Goal: Navigation & Orientation: Find specific page/section

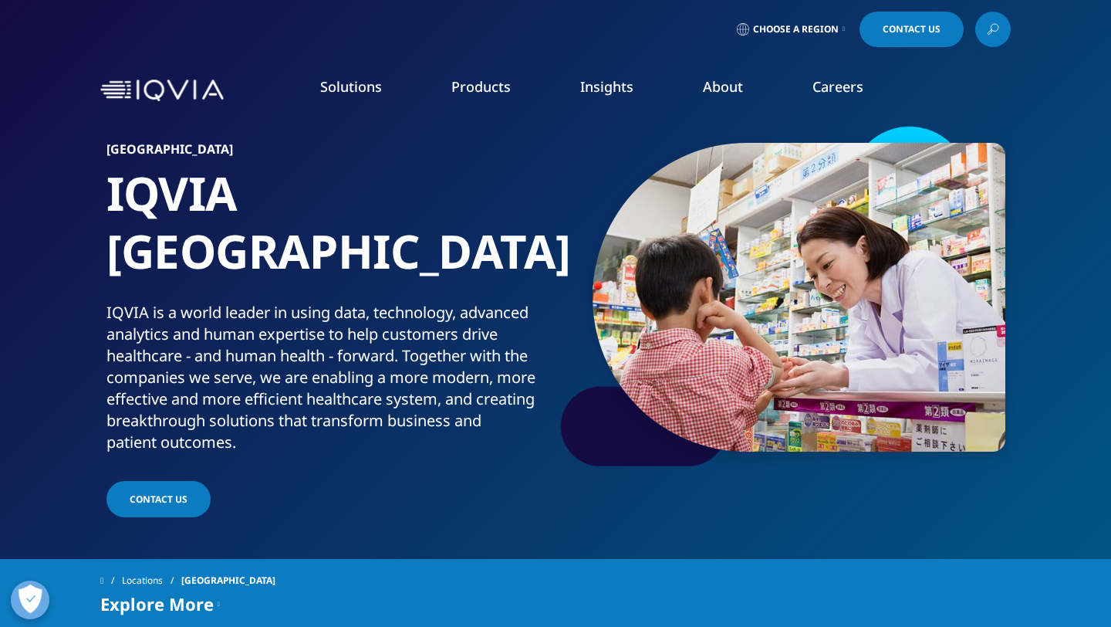
click at [197, 448] on div "FEATURED INNOVATIONS IQVIA Connected Intelligence™ IQVIA Healthcare-grade AI®" at bounding box center [159, 339] width 272 height 424
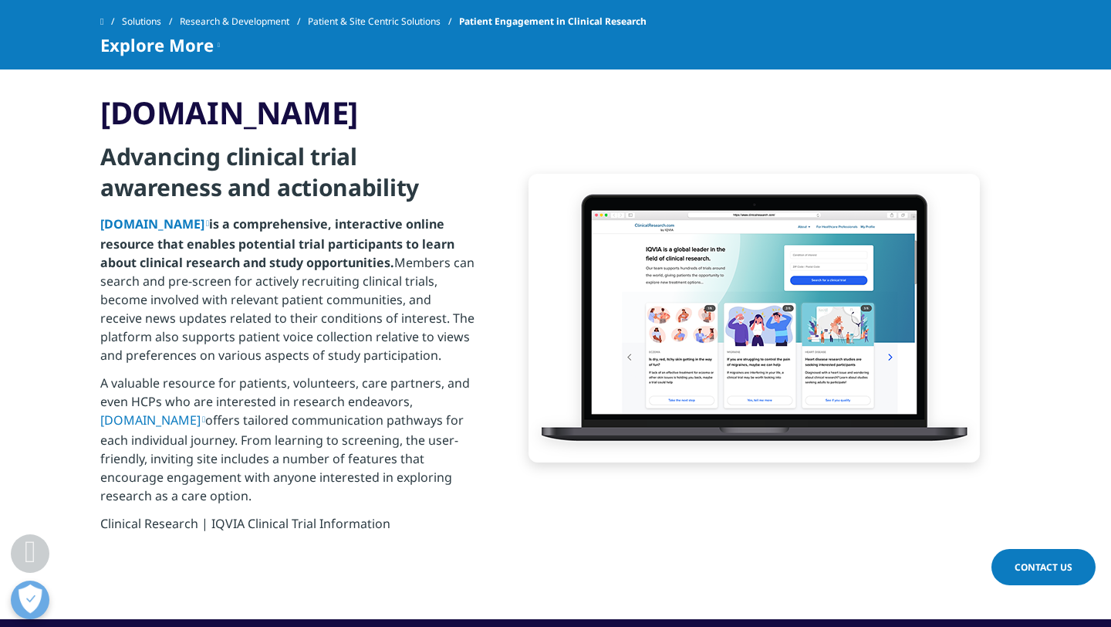
scroll to position [2082, 0]
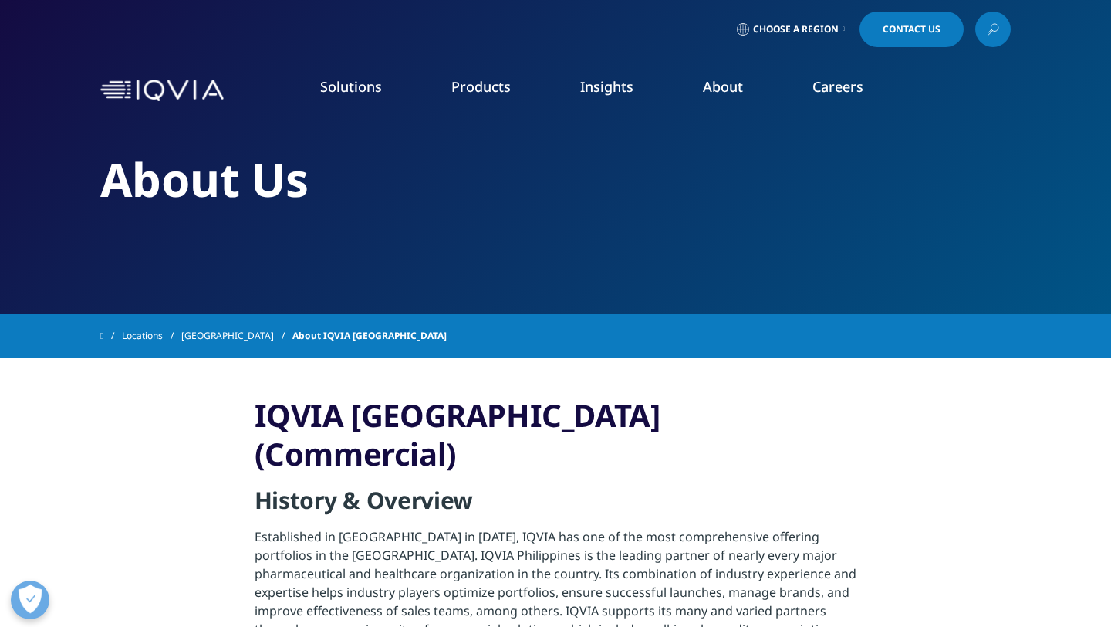
click at [140, 95] on img at bounding box center [161, 90] width 123 height 22
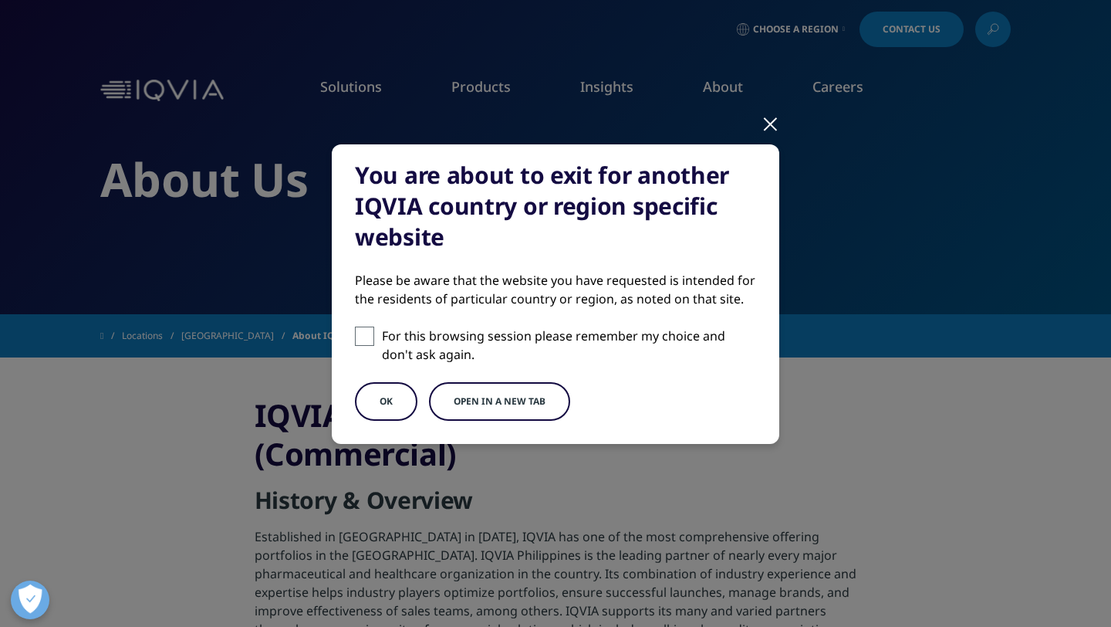
click at [397, 408] on button "OK" at bounding box center [386, 401] width 63 height 39
